Goal: Task Accomplishment & Management: Complete application form

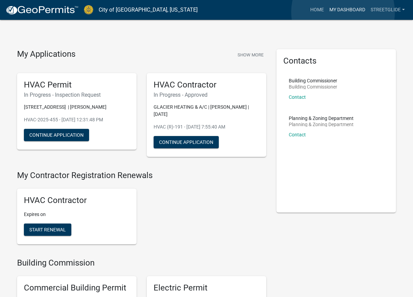
click at [343, 12] on link "My Dashboard" at bounding box center [347, 9] width 41 height 13
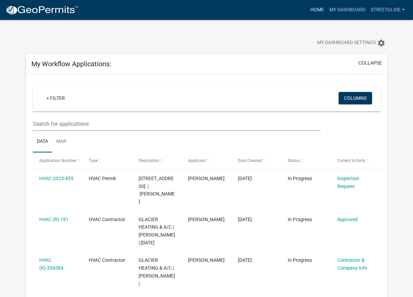
click at [317, 10] on link "Home" at bounding box center [316, 9] width 19 height 13
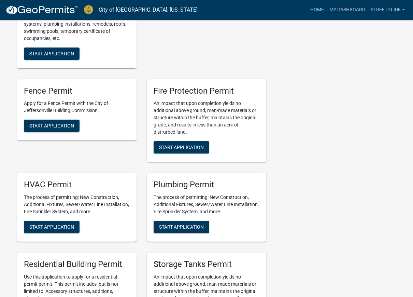
scroll to position [341, 0]
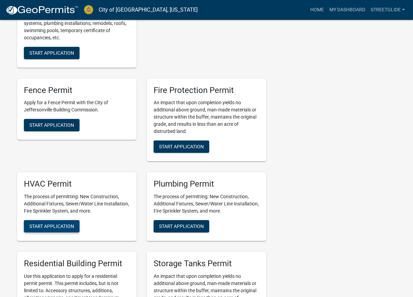
click at [60, 224] on span "Start Application" at bounding box center [51, 225] width 45 height 5
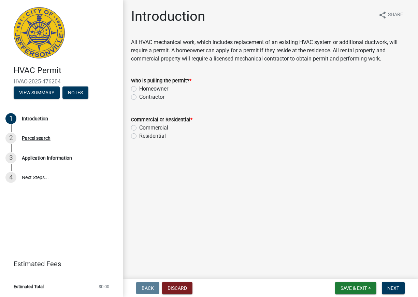
click at [139, 96] on label "Contractor" at bounding box center [151, 97] width 25 height 8
click at [139, 96] on input "Contractor" at bounding box center [141, 95] width 4 height 4
radio input "true"
click at [139, 126] on label "Commercial" at bounding box center [153, 128] width 29 height 8
click at [139, 126] on input "Commercial" at bounding box center [141, 126] width 4 height 4
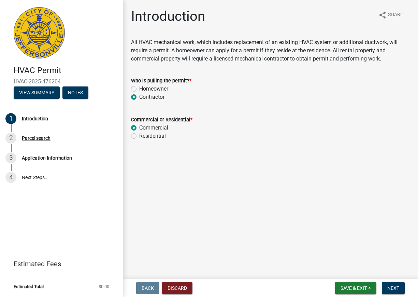
radio input "true"
click at [386, 289] on button "Next" at bounding box center [393, 288] width 23 height 12
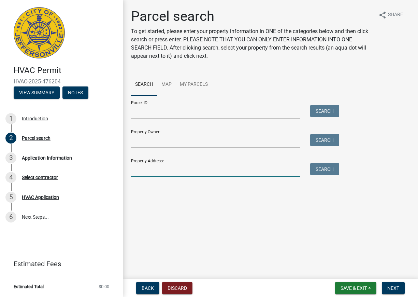
click at [148, 171] on input "Property Address:" at bounding box center [215, 170] width 169 height 14
click at [328, 169] on button "Search" at bounding box center [324, 169] width 29 height 12
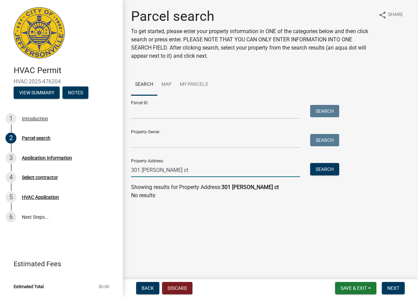
click at [182, 169] on input "301 [PERSON_NAME] ct" at bounding box center [215, 170] width 169 height 14
type input "301 [PERSON_NAME]"
click at [335, 170] on button "Search" at bounding box center [324, 169] width 29 height 12
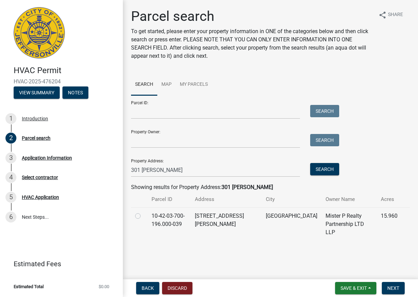
click at [143, 212] on label at bounding box center [143, 212] width 0 height 0
click at [143, 216] on input "radio" at bounding box center [145, 214] width 4 height 4
radio input "true"
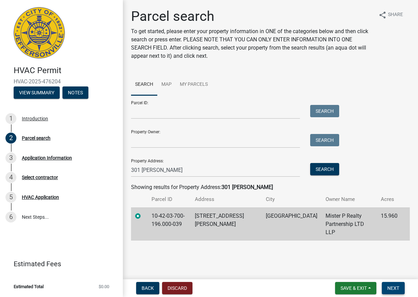
click at [391, 285] on span "Next" at bounding box center [393, 287] width 12 height 5
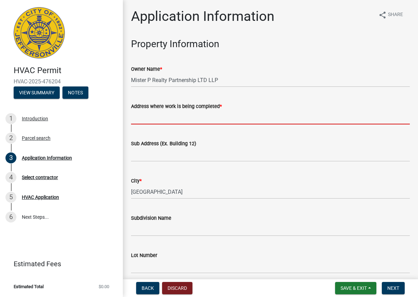
click at [154, 116] on input "Address where work is being completed *" at bounding box center [270, 117] width 279 height 14
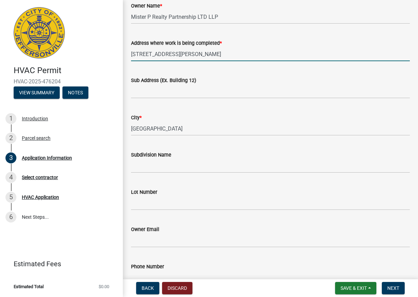
scroll to position [102, 0]
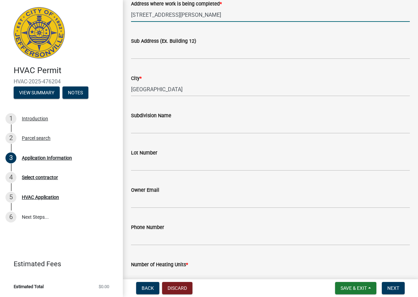
type input "[STREET_ADDRESS][PERSON_NAME]"
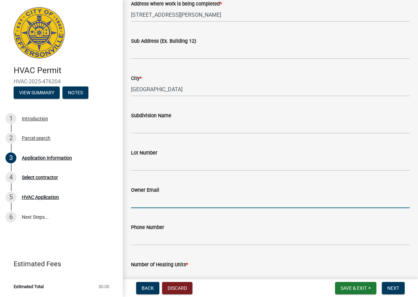
click at [147, 200] on input "Owner Email" at bounding box center [270, 201] width 279 height 14
type input "j"
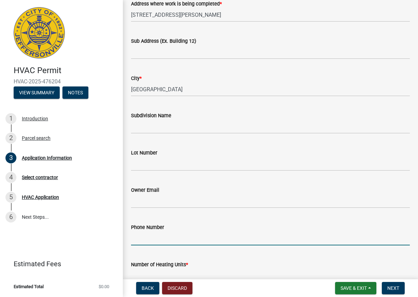
click at [147, 238] on input "Phone Number" at bounding box center [270, 238] width 279 height 14
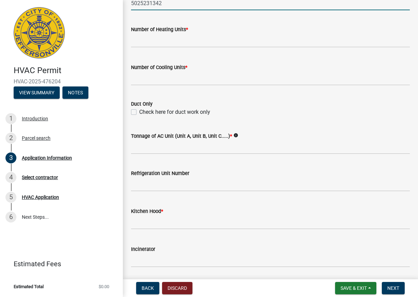
scroll to position [269, 0]
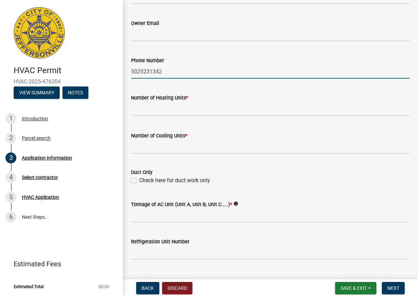
type input "5025231342"
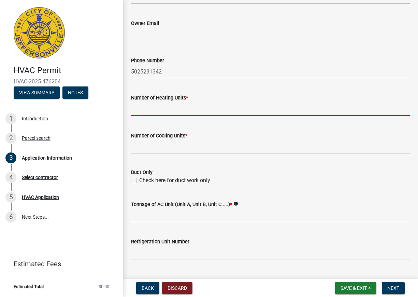
click at [152, 110] on input "text" at bounding box center [270, 109] width 279 height 14
type input "1"
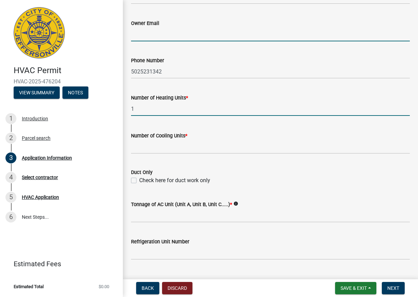
type input "[EMAIL_ADDRESS][DOMAIN_NAME]"
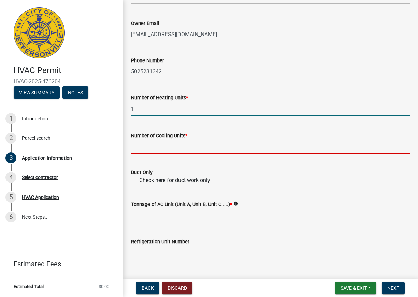
type input "1"
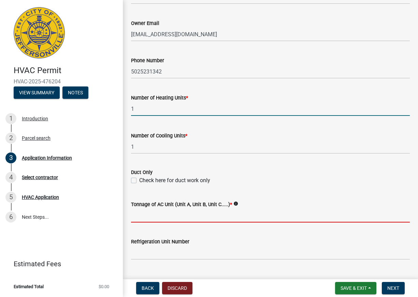
type input "two ton"
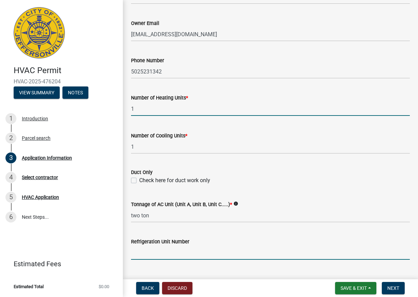
type input "0"
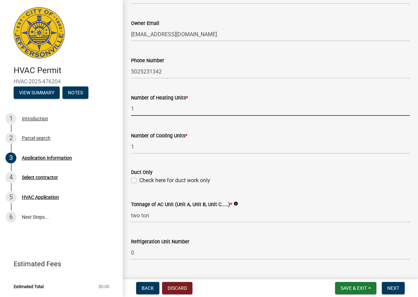
type input "install two ton 15 seer a/c unit,one 60,000 btu gas furnace,evaoorator coil,sev…"
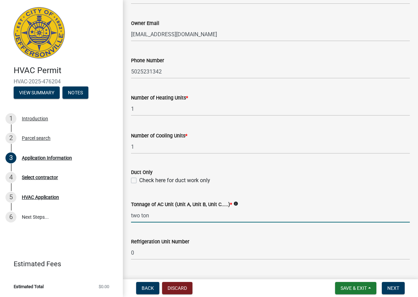
drag, startPoint x: 151, startPoint y: 216, endPoint x: 128, endPoint y: 226, distance: 25.3
click at [128, 226] on div "Application Information share Share Property Information Owner Name * Mister P …" at bounding box center [270, 99] width 289 height 721
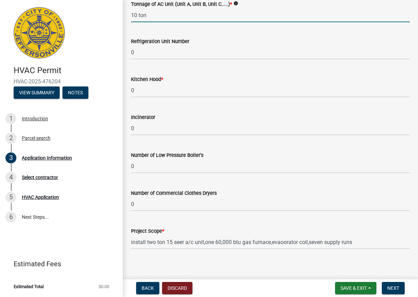
scroll to position [474, 0]
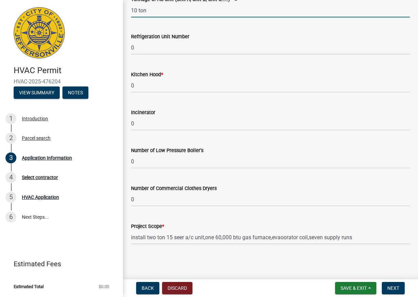
type input "10 ton"
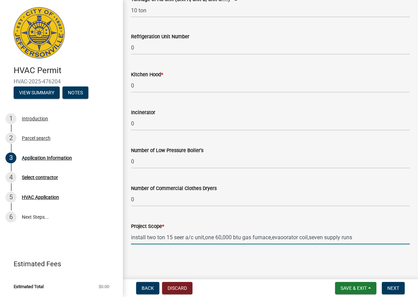
drag, startPoint x: 363, startPoint y: 238, endPoint x: 129, endPoint y: 249, distance: 235.1
click at [165, 237] on input "replacement" at bounding box center [270, 237] width 279 height 14
type input "replacement of 10 ton roof top due to hail damage"
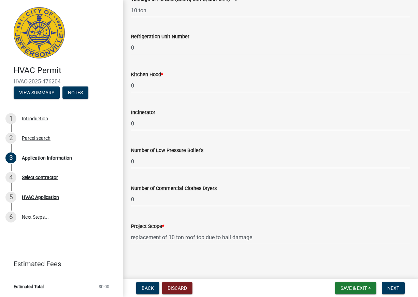
click at [295, 258] on main "Application Information share Share Property Information Owner Name * Mister P …" at bounding box center [270, 138] width 295 height 276
click at [399, 290] on span "Next" at bounding box center [393, 287] width 12 height 5
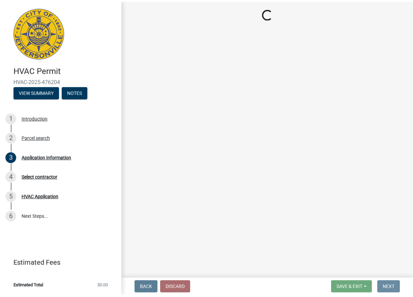
scroll to position [0, 0]
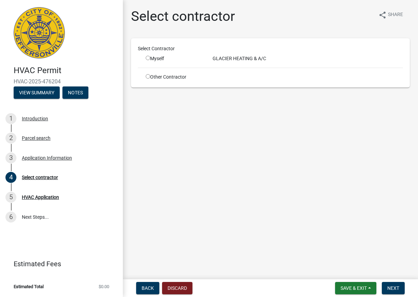
click at [148, 58] on input "radio" at bounding box center [148, 58] width 4 height 4
radio input "true"
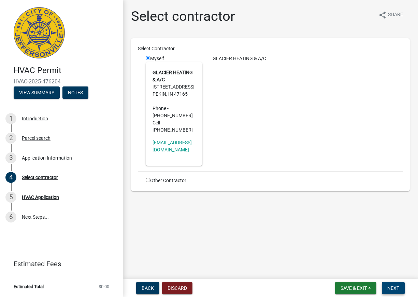
click at [387, 285] on button "Next" at bounding box center [393, 288] width 23 height 12
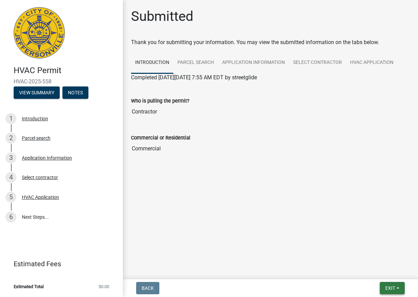
click at [387, 289] on span "Exit" at bounding box center [390, 287] width 10 height 5
click at [370, 270] on button "Save & Exit" at bounding box center [377, 270] width 55 height 16
